Goal: Obtain resource: Download file/media

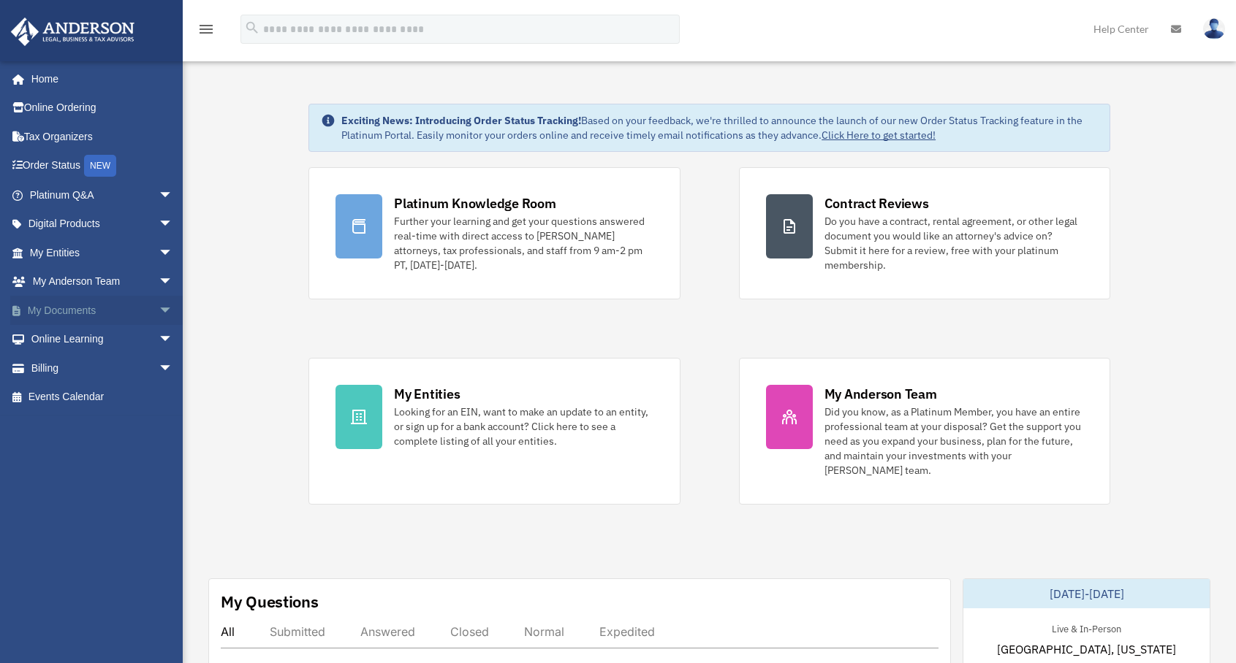
click at [77, 311] on link "My Documents arrow_drop_down" at bounding box center [102, 310] width 185 height 29
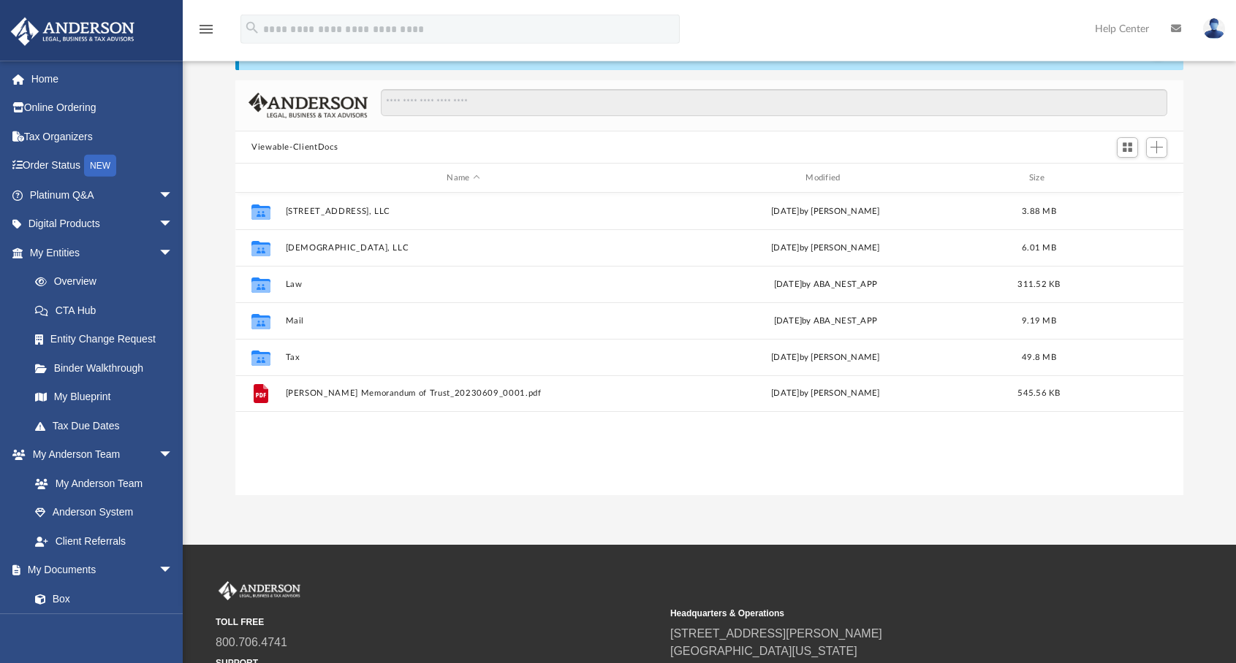
scroll to position [75, 0]
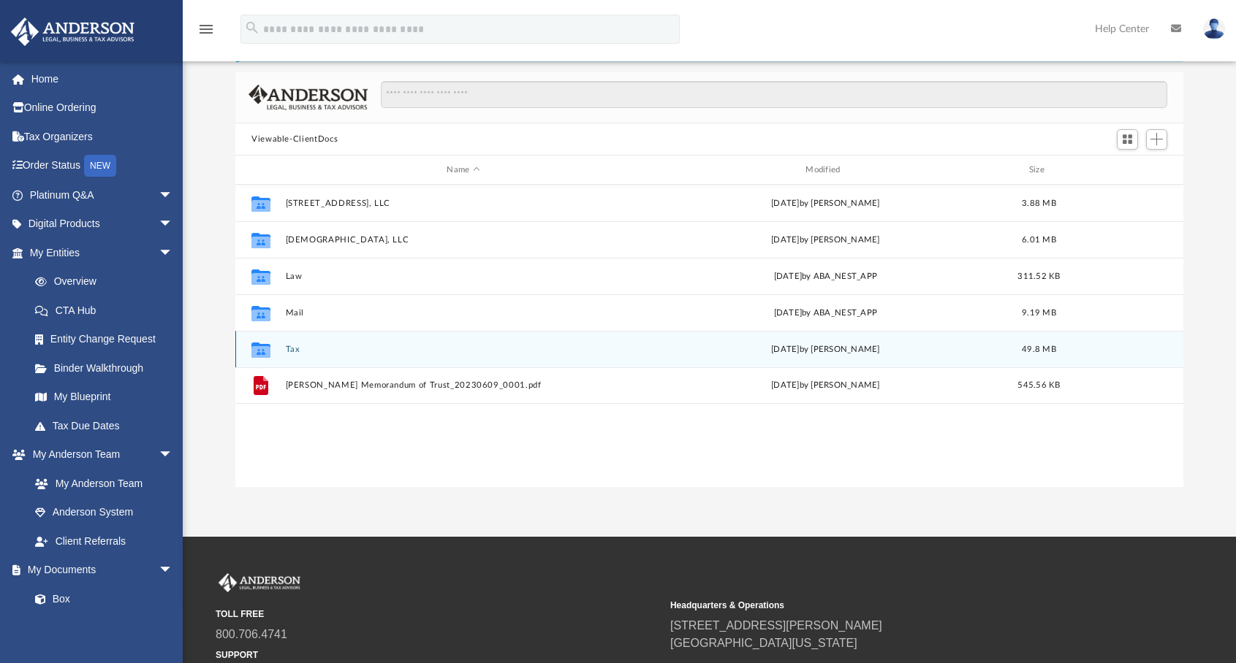
click at [292, 354] on button "Tax" at bounding box center [464, 349] width 356 height 9
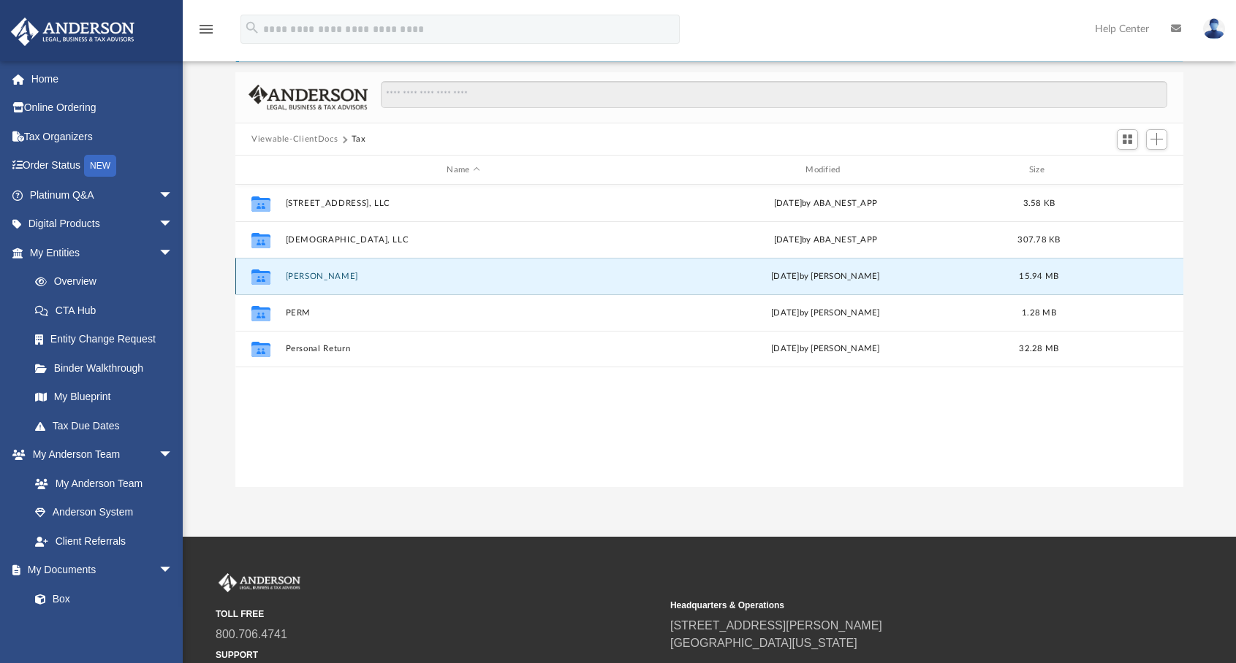
click at [317, 276] on button "Funck, Dennis" at bounding box center [464, 276] width 356 height 9
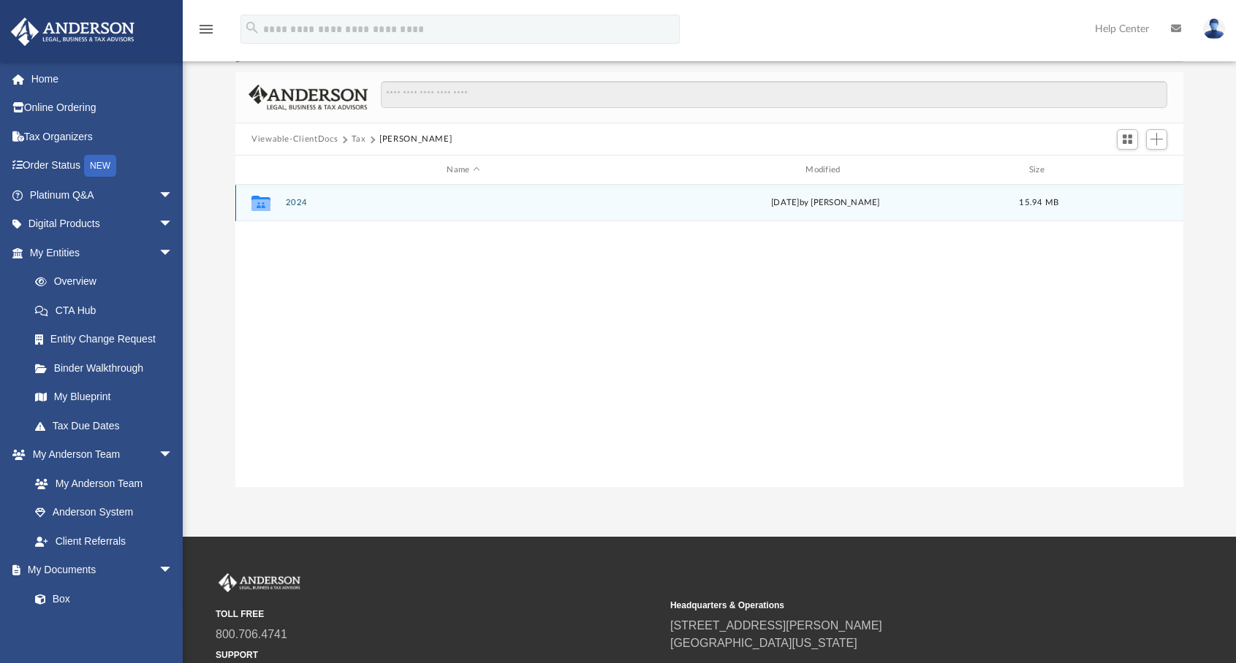
click at [294, 205] on button "2024" at bounding box center [464, 203] width 356 height 9
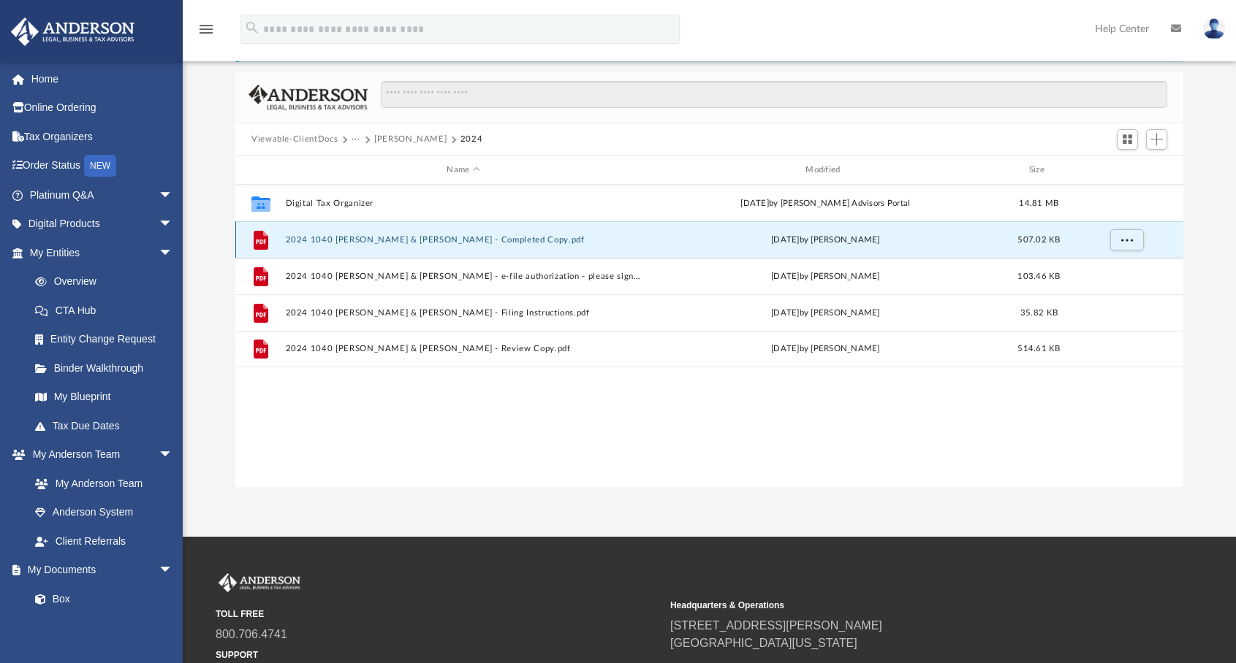
click at [499, 244] on button "2024 1040 Funck, Dennis & LaFont, Desiree - Completed Copy.pdf" at bounding box center [464, 239] width 356 height 9
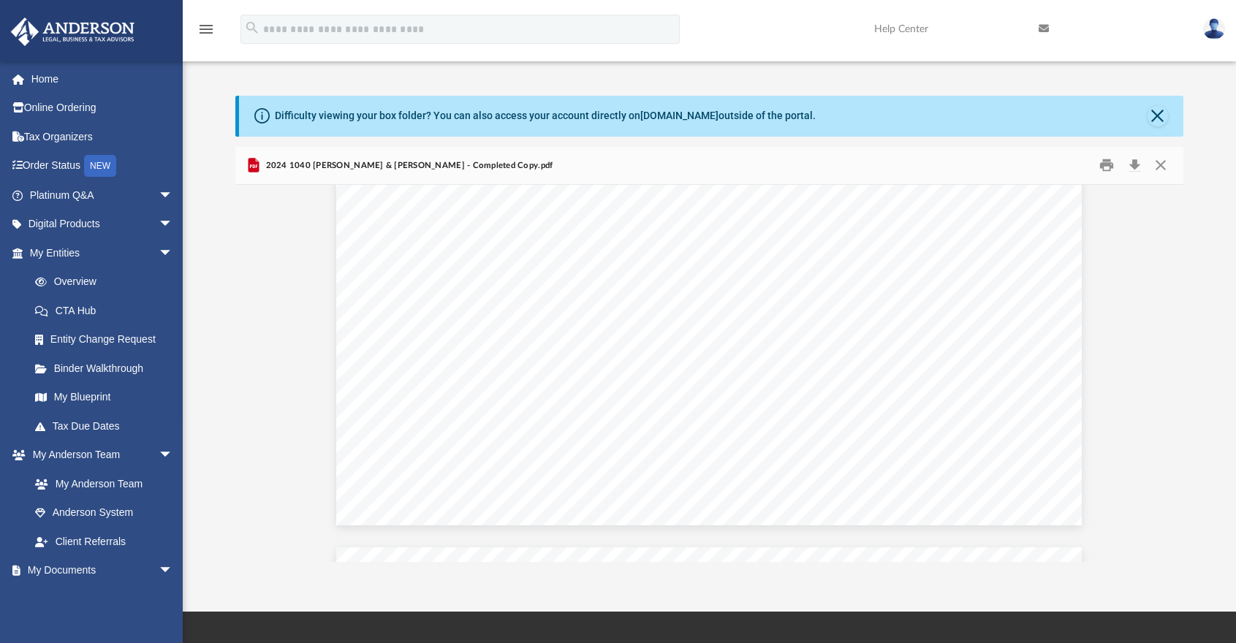
scroll to position [46033, 0]
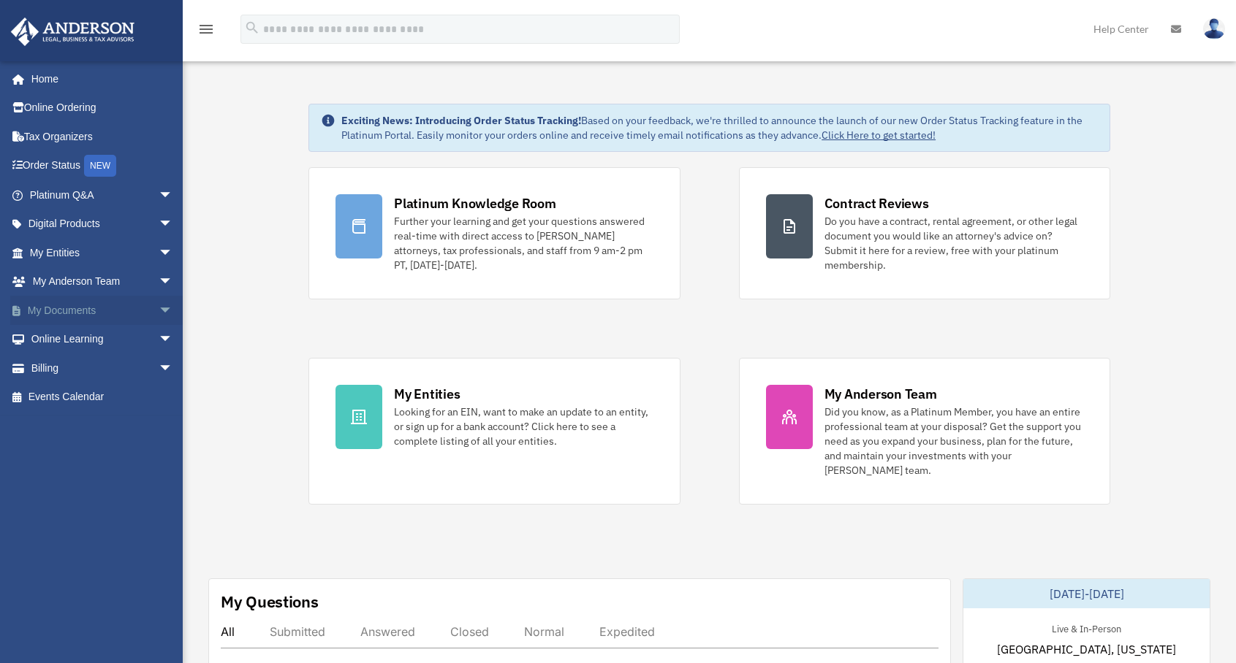
click at [89, 313] on link "My Documents arrow_drop_down" at bounding box center [102, 310] width 185 height 29
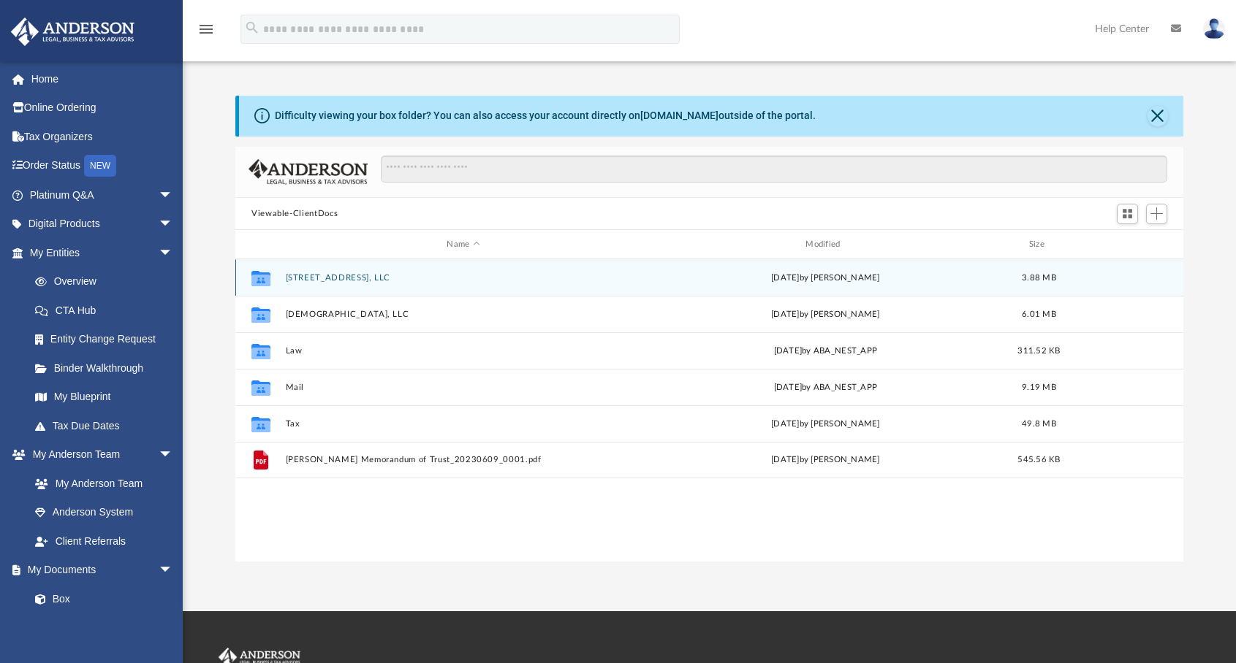
scroll to position [320, 935]
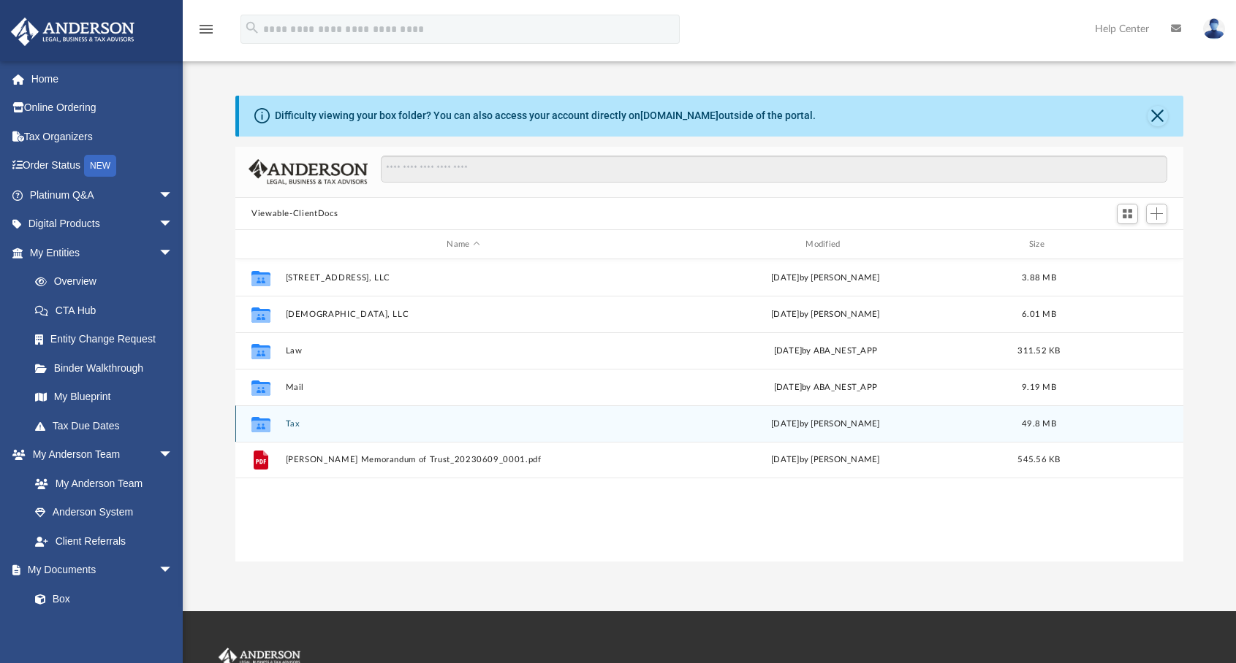
click at [294, 421] on button "Tax" at bounding box center [464, 423] width 356 height 9
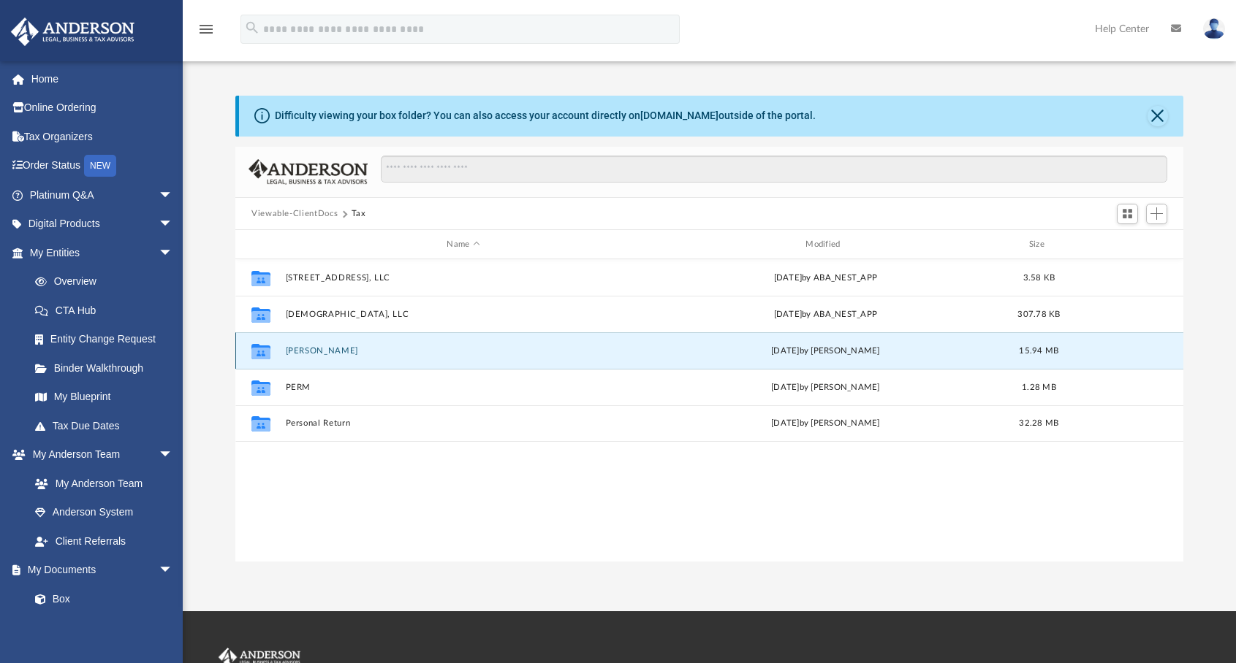
click at [325, 350] on button "[PERSON_NAME]" at bounding box center [464, 350] width 356 height 9
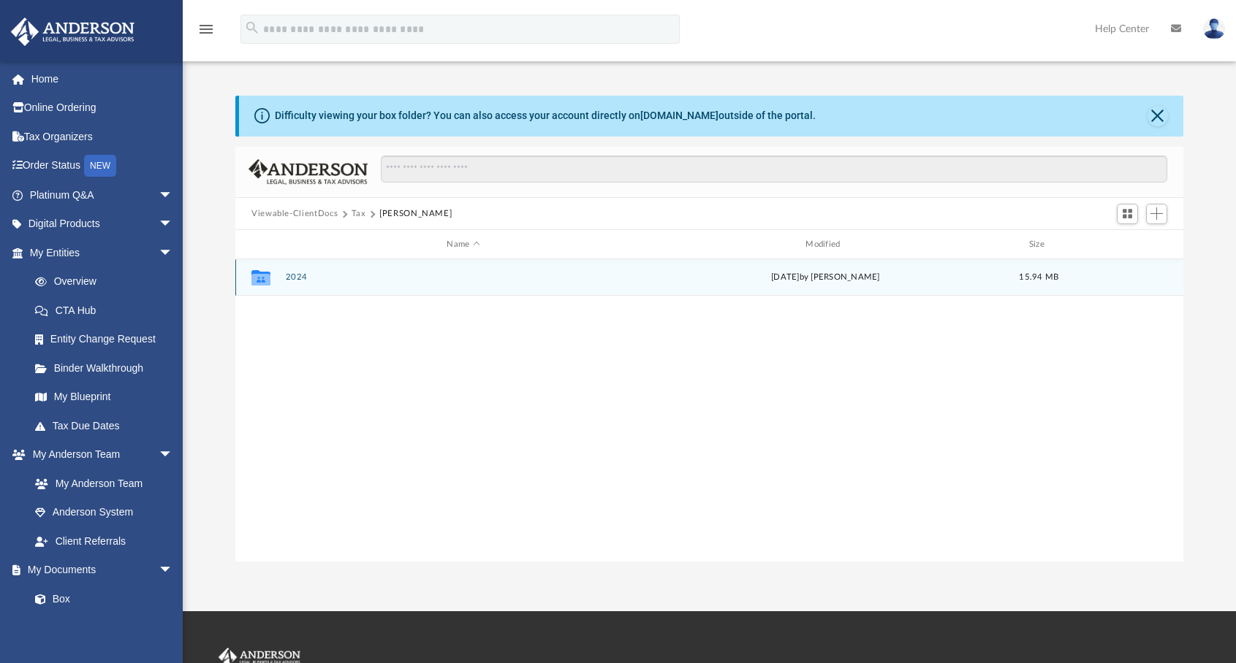
click at [305, 277] on button "2024" at bounding box center [464, 277] width 356 height 9
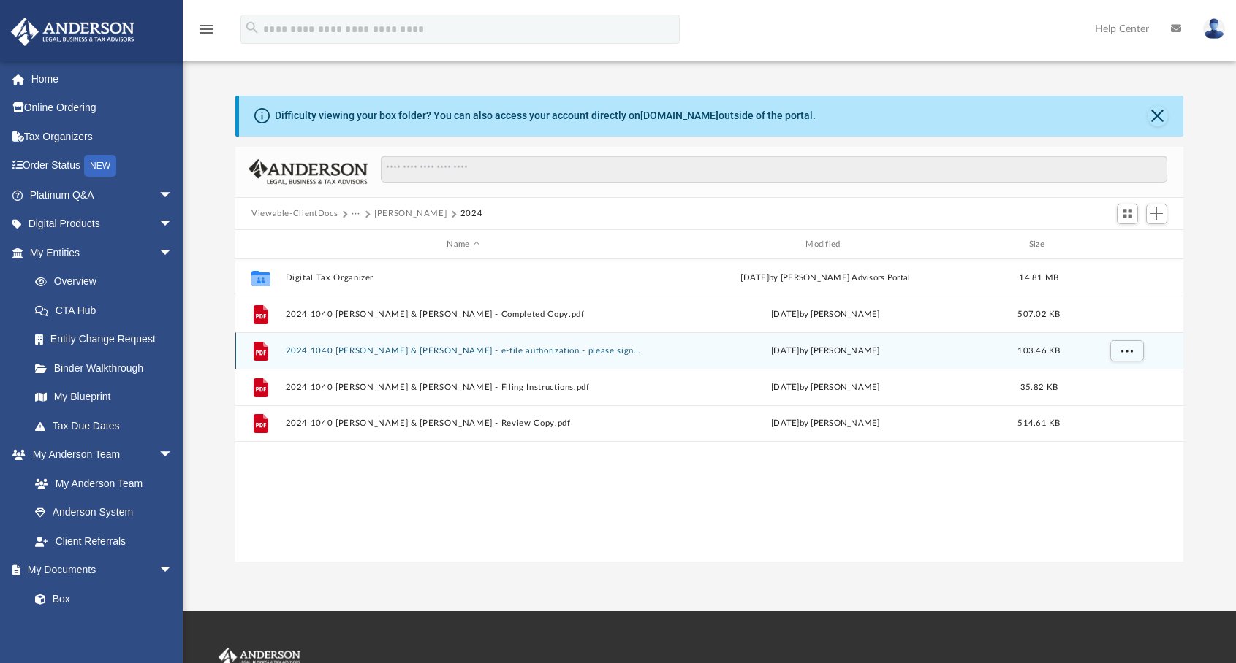
drag, startPoint x: 820, startPoint y: 347, endPoint x: 799, endPoint y: 349, distance: 21.2
click at [799, 349] on div "[DATE] by [PERSON_NAME]" at bounding box center [825, 351] width 356 height 13
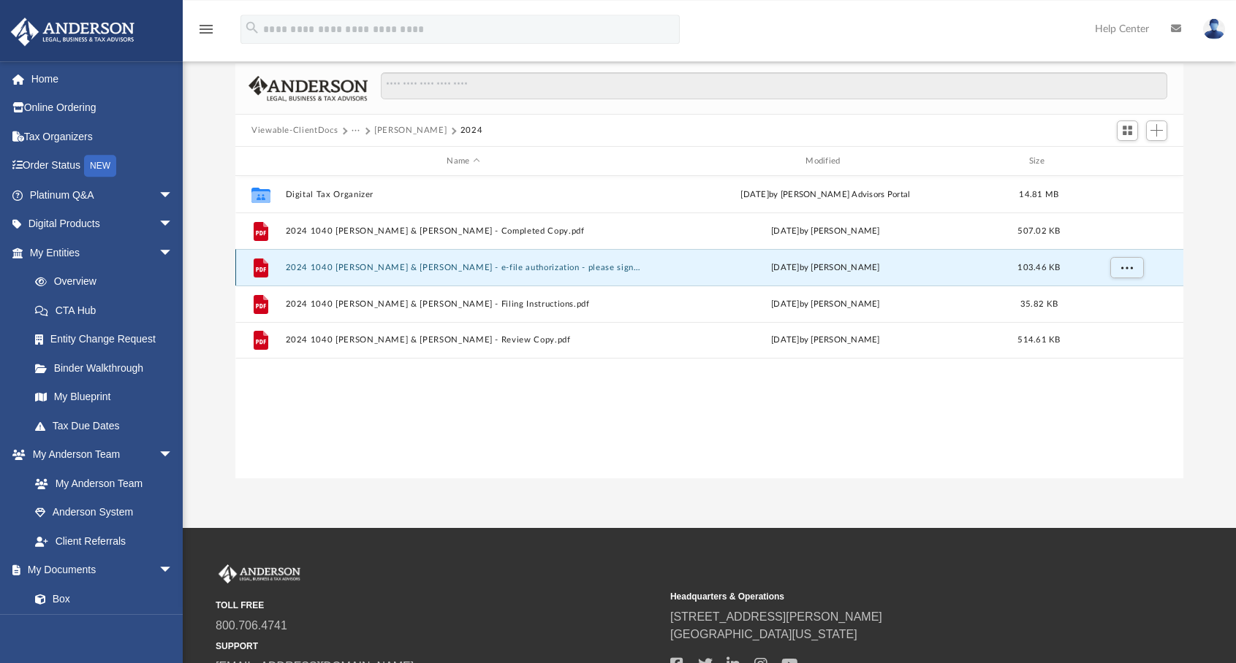
scroll to position [0, 0]
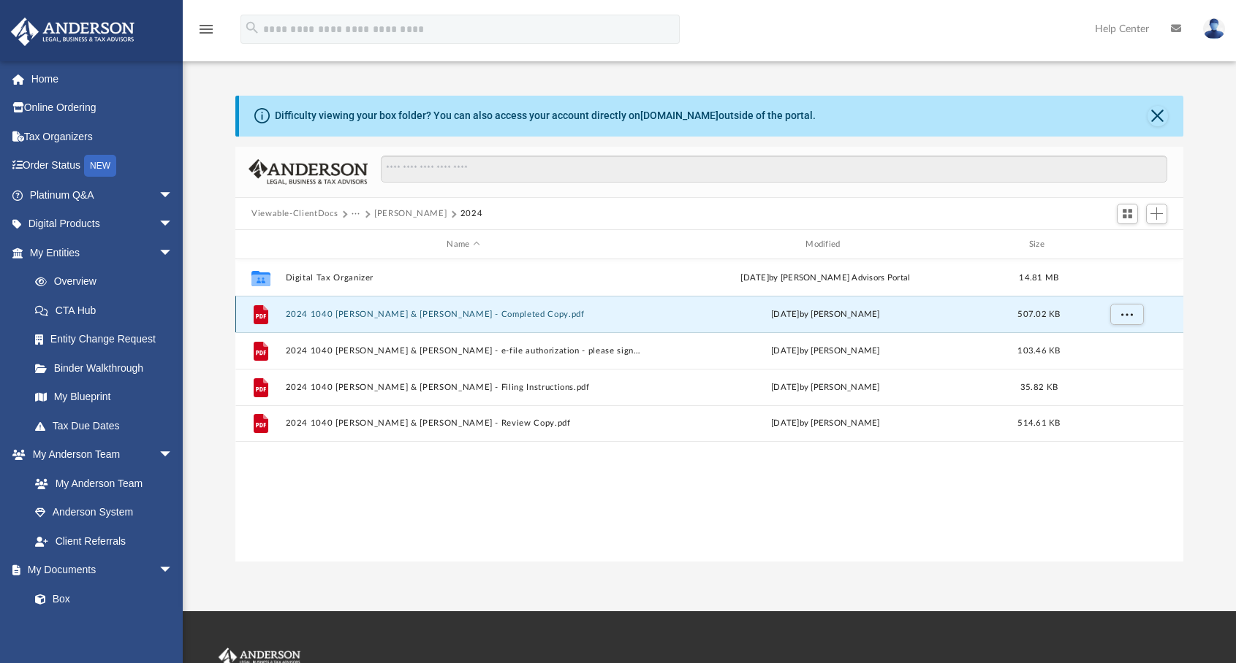
click at [511, 315] on button "2024 1040 [PERSON_NAME] & [PERSON_NAME] - Completed Copy.pdf" at bounding box center [464, 314] width 356 height 9
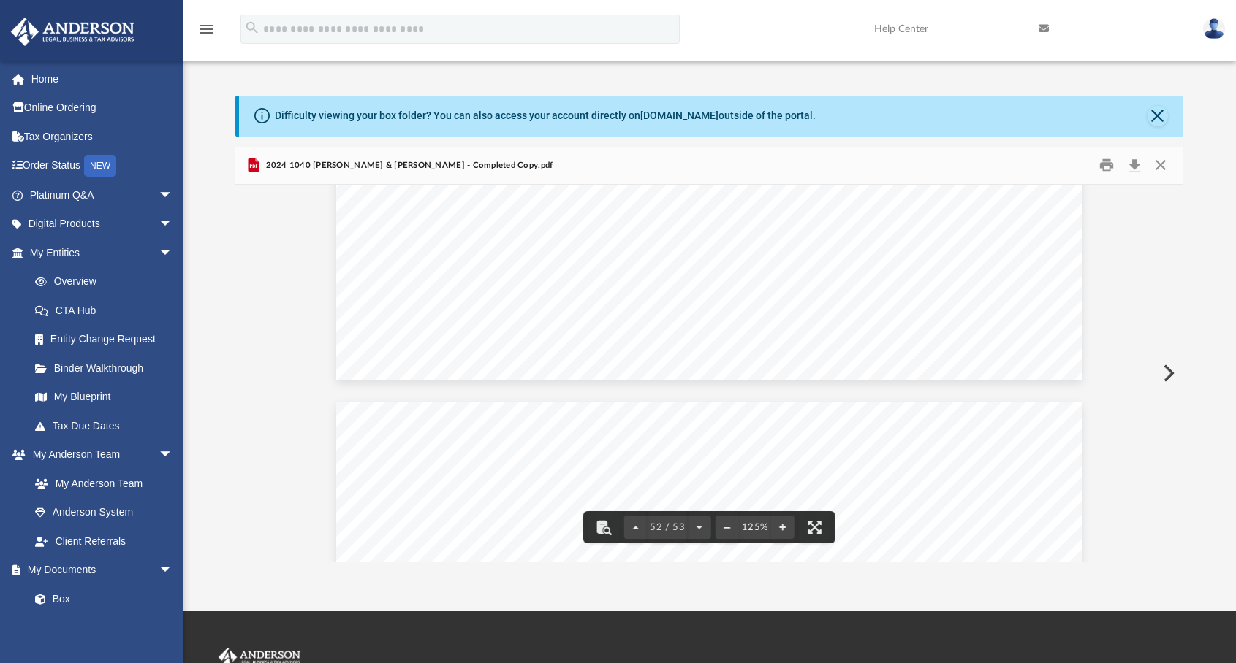
scroll to position [48719, 0]
